Goal: Task Accomplishment & Management: Manage account settings

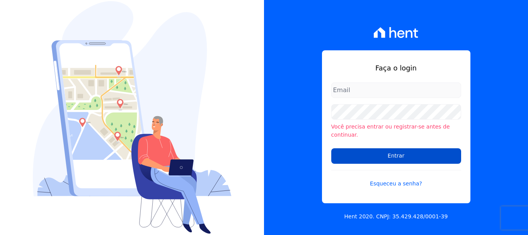
type input "cabralempreendimentoscomercial@gmail.com"
click at [356, 148] on input "Entrar" at bounding box center [397, 155] width 130 height 15
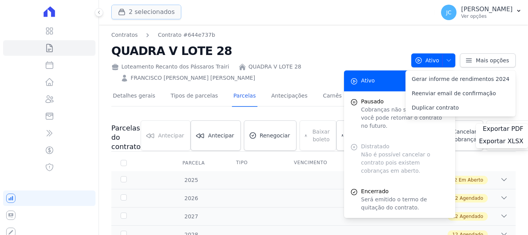
click at [167, 15] on button "2 selecionados" at bounding box center [146, 12] width 70 height 15
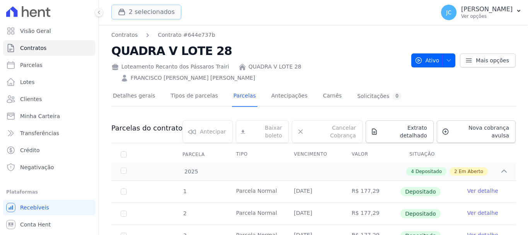
click at [169, 14] on button "2 selecionados" at bounding box center [146, 12] width 70 height 15
click at [154, 12] on button "2 selecionados" at bounding box center [146, 12] width 70 height 15
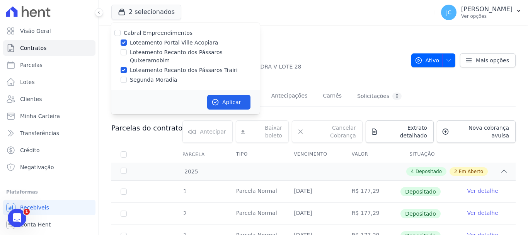
click at [188, 44] on label "Loteamento Portal Ville Acopiara" at bounding box center [174, 43] width 88 height 8
click at [127, 44] on input "Loteamento Portal Ville Acopiara" at bounding box center [124, 42] width 6 height 6
checkbox input "false"
click at [241, 95] on button "Aplicar" at bounding box center [228, 102] width 43 height 15
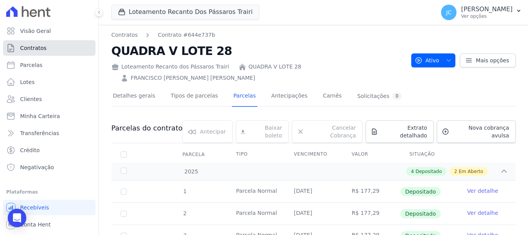
click at [56, 50] on link "Contratos" at bounding box center [49, 47] width 92 height 15
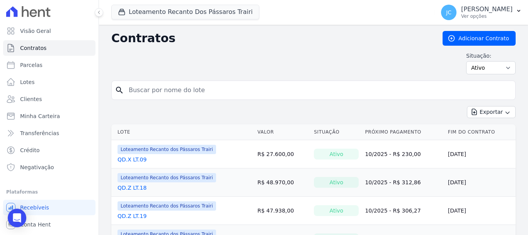
click at [173, 87] on input "search" at bounding box center [318, 89] width 388 height 15
type input "z"
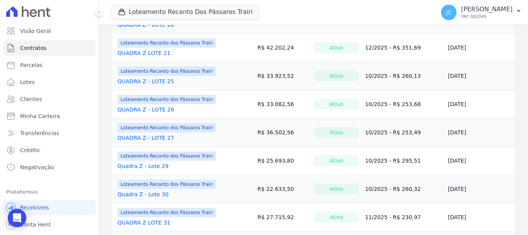
scroll to position [503, 0]
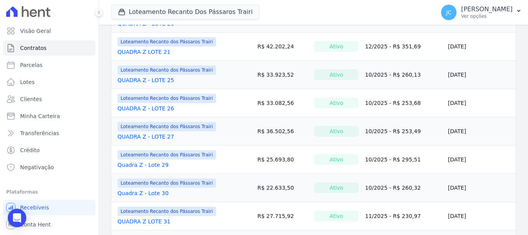
click at [155, 81] on link "QUADRA Z - LOTE 25" at bounding box center [146, 80] width 56 height 8
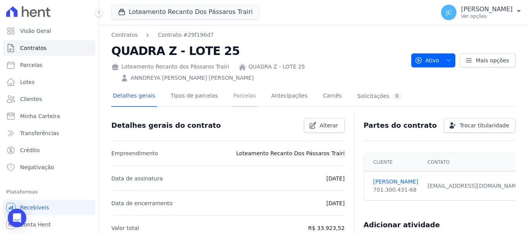
click at [232, 94] on link "Parcelas" at bounding box center [245, 96] width 26 height 21
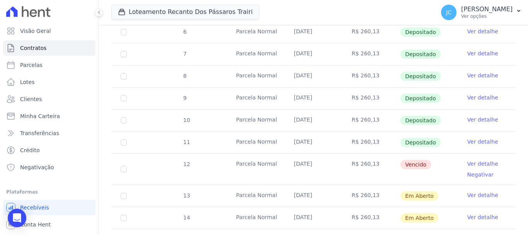
scroll to position [271, 0]
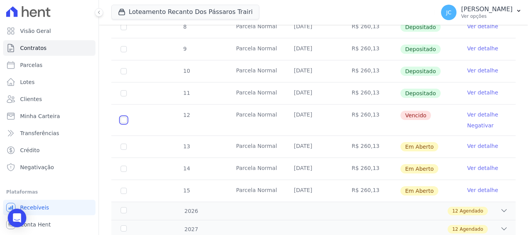
click at [123, 117] on input "checkbox" at bounding box center [124, 120] width 6 height 6
checkbox input "true"
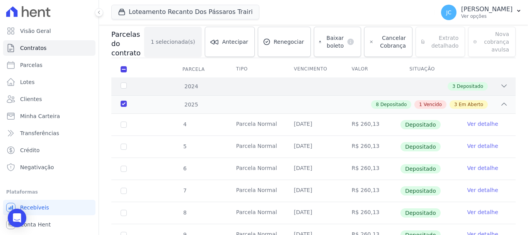
scroll to position [53, 0]
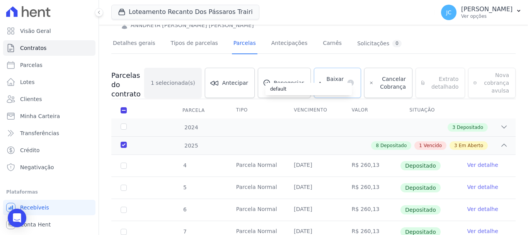
click at [335, 85] on div "default" at bounding box center [309, 89] width 87 height 12
